Goal: Task Accomplishment & Management: Manage account settings

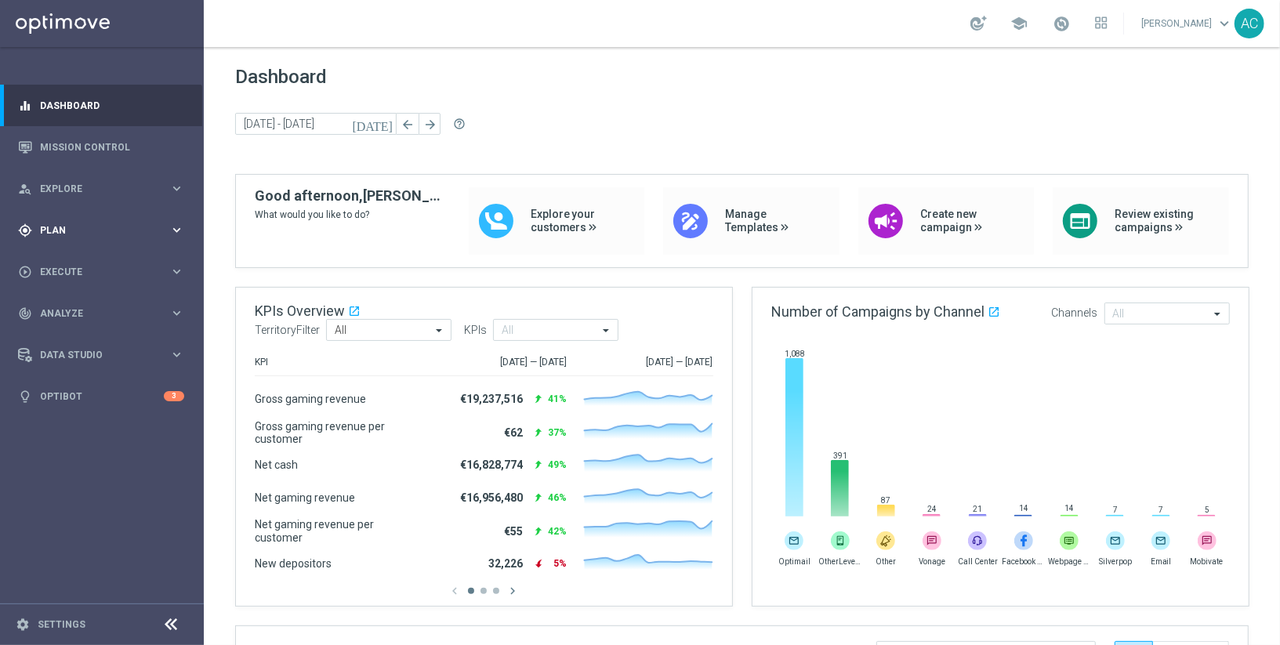
click at [108, 223] on div "gps_fixed Plan" at bounding box center [93, 230] width 151 height 14
click at [93, 262] on link "Target Groups" at bounding box center [102, 262] width 122 height 13
